Goal: Task Accomplishment & Management: Manage account settings

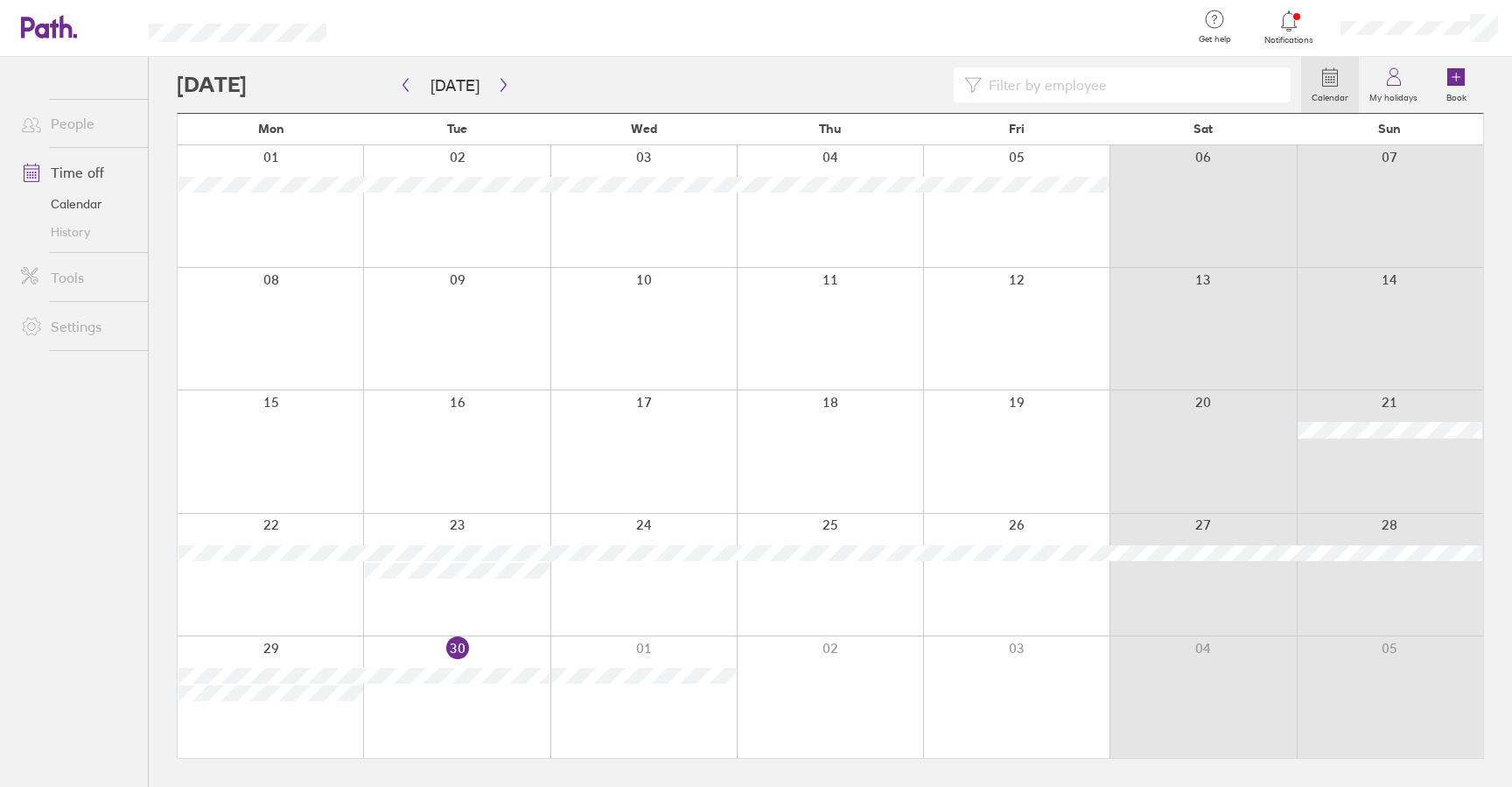
click at [1285, 23] on icon at bounding box center [1288, 21] width 21 height 21
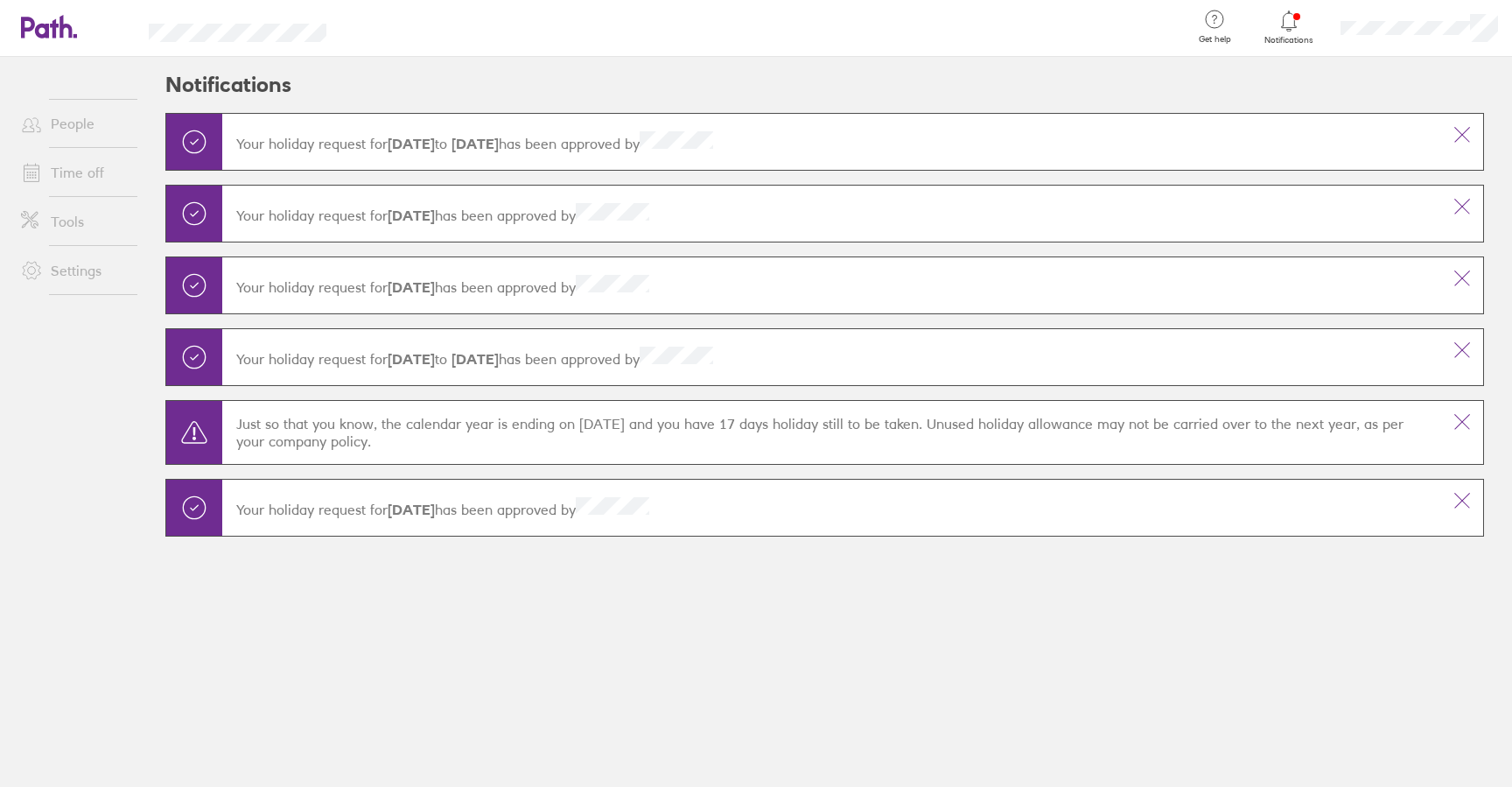
click at [1286, 21] on icon at bounding box center [1288, 21] width 21 height 21
click at [1299, 21] on div at bounding box center [1289, 21] width 57 height 24
click at [42, 29] on icon at bounding box center [49, 26] width 56 height 23
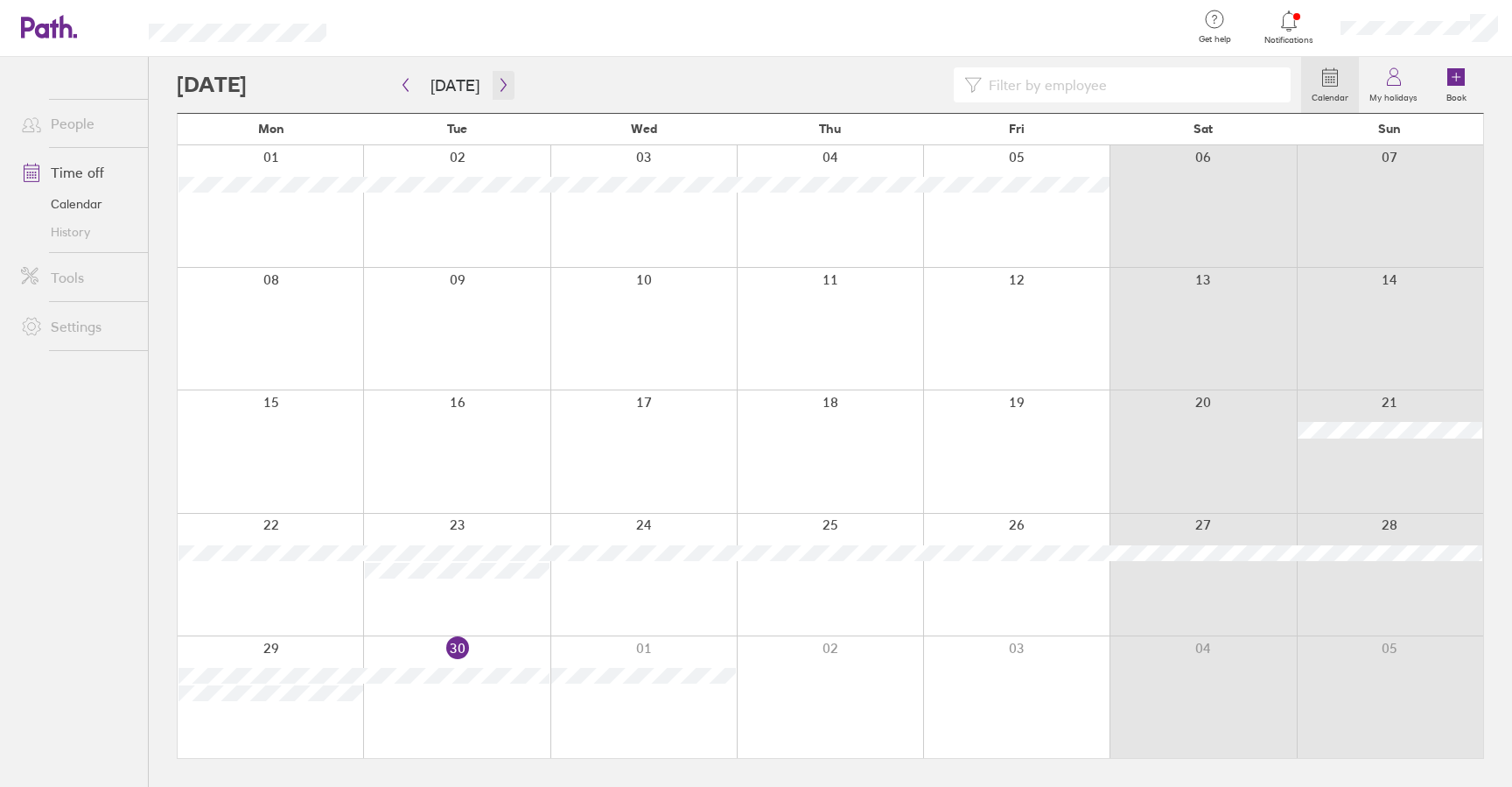
click at [497, 82] on icon "button" at bounding box center [503, 84] width 13 height 14
click at [501, 89] on icon "button" at bounding box center [503, 84] width 13 height 14
